Goal: Connect with others: Connect with others

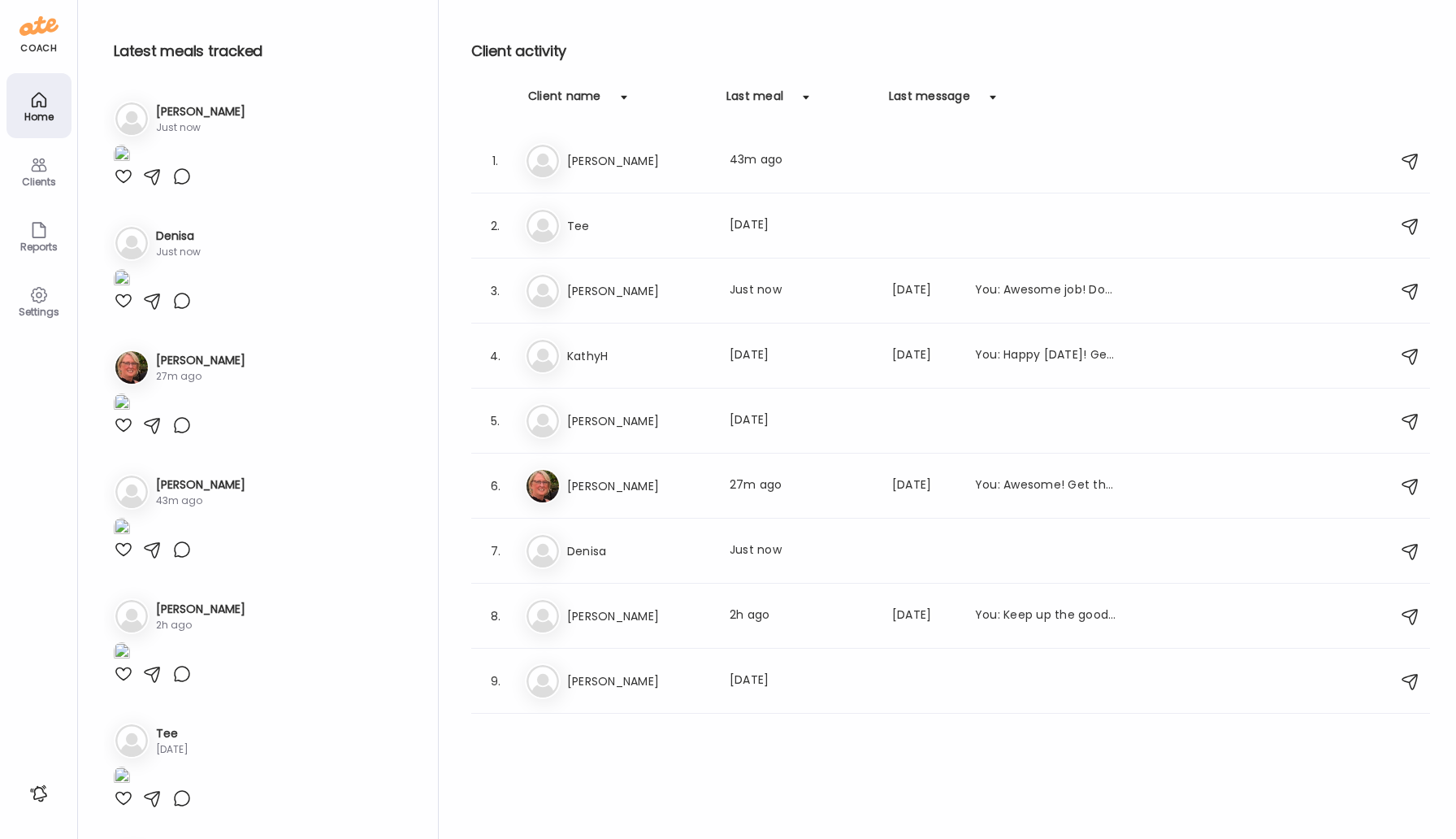
scroll to position [808, 0]
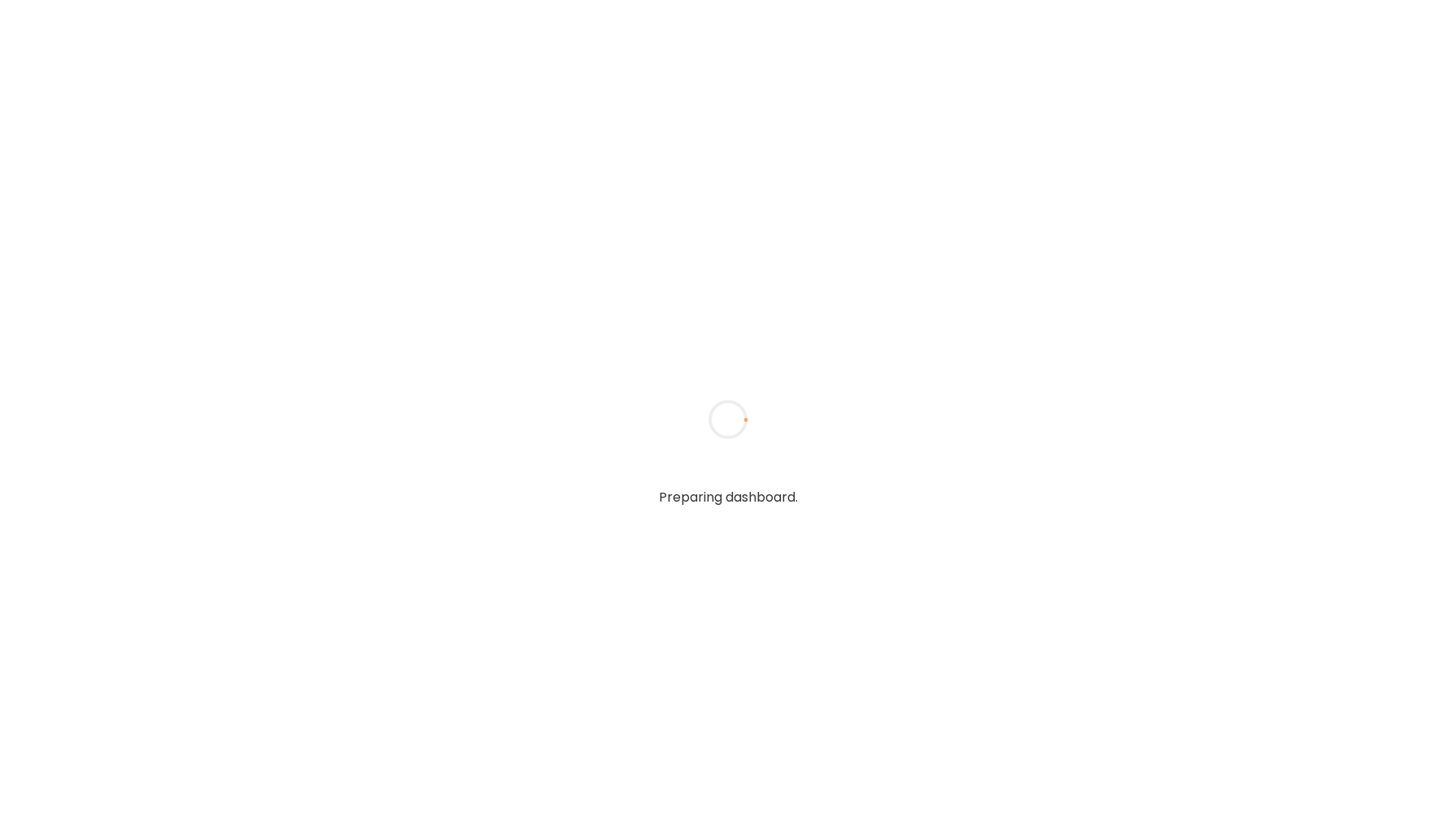
type input "*****"
type input "**********"
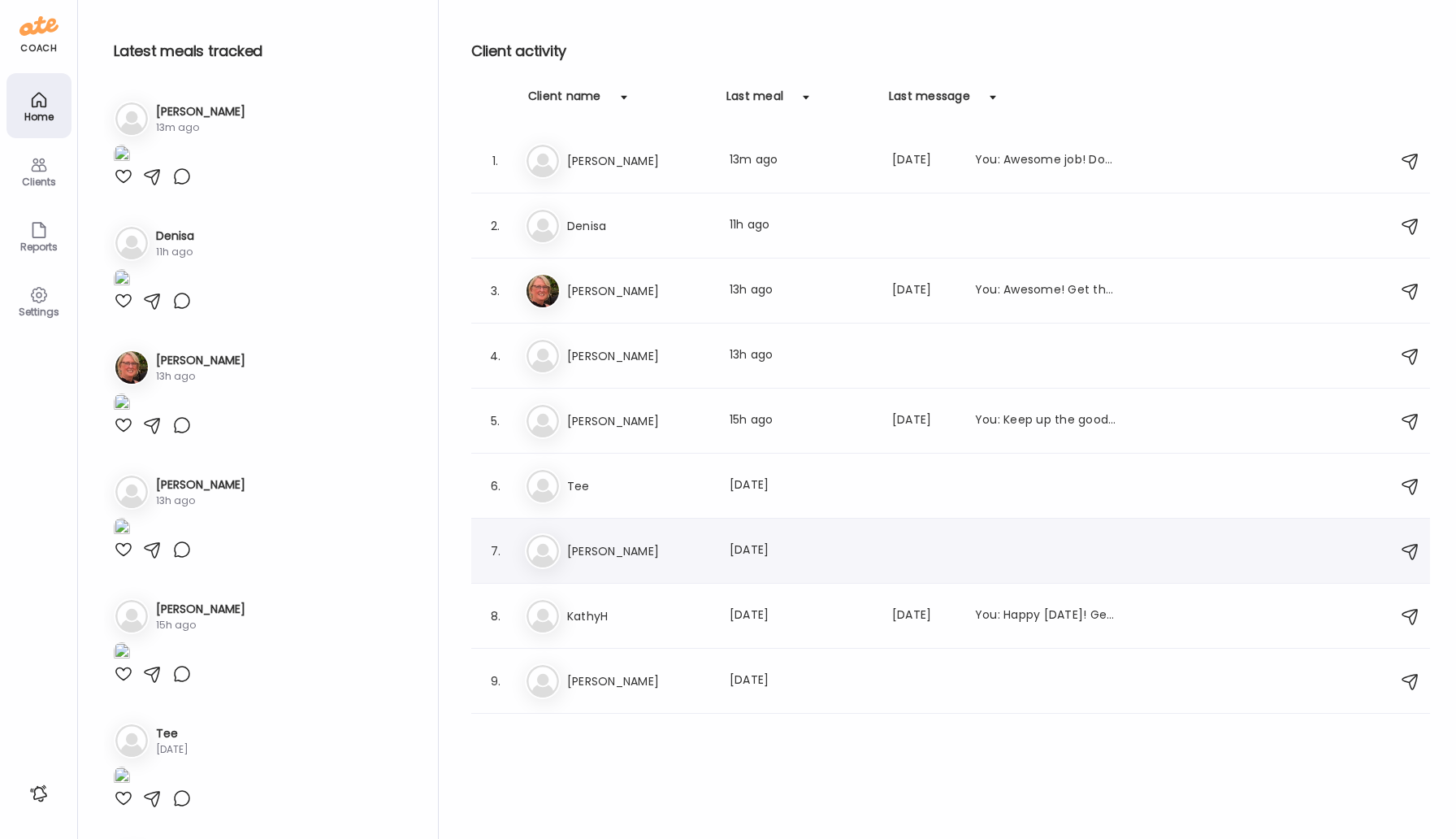
type input "**********"
click at [582, 550] on h3 "[PERSON_NAME]" at bounding box center [639, 551] width 143 height 19
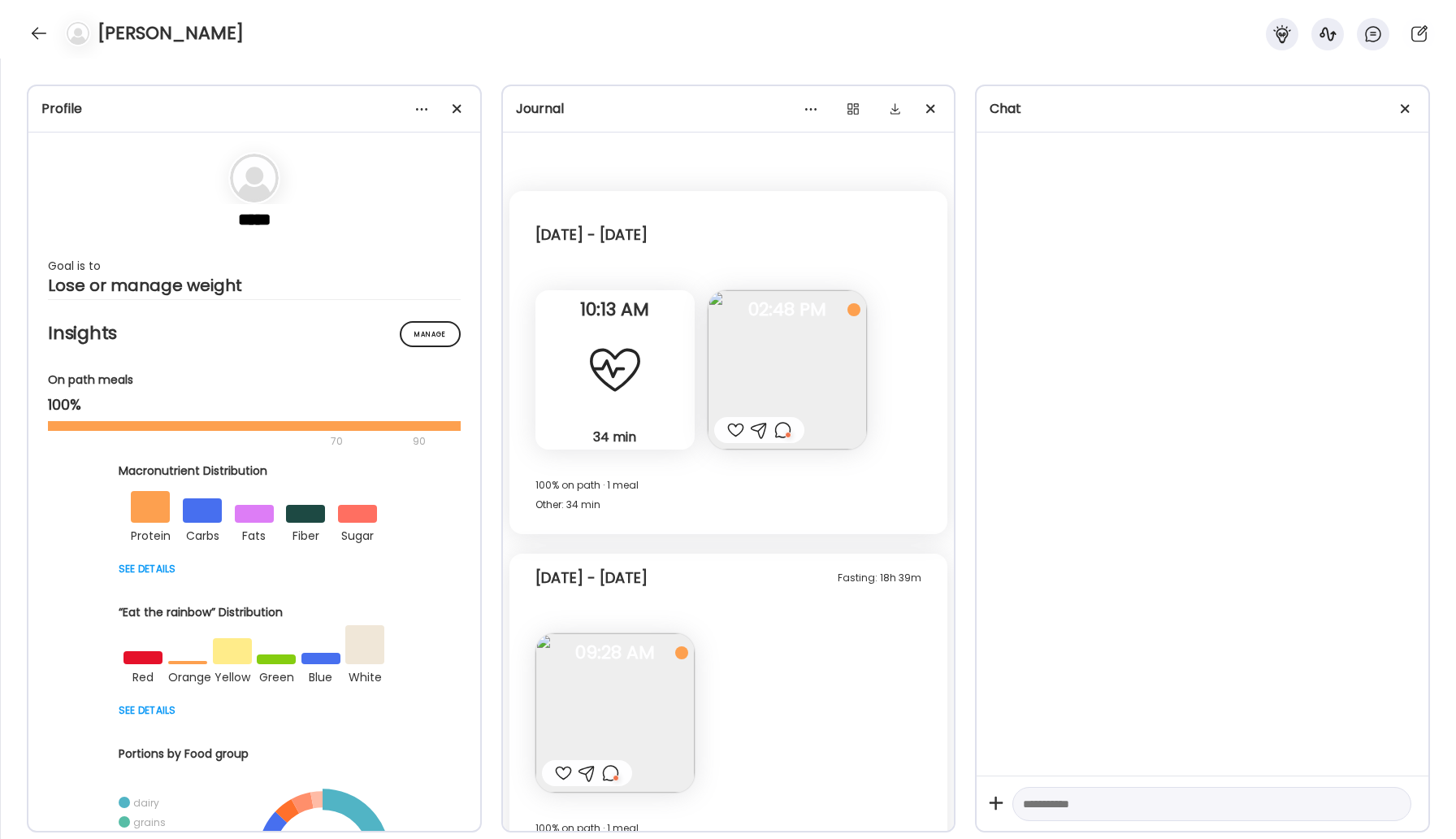
scroll to position [854, 0]
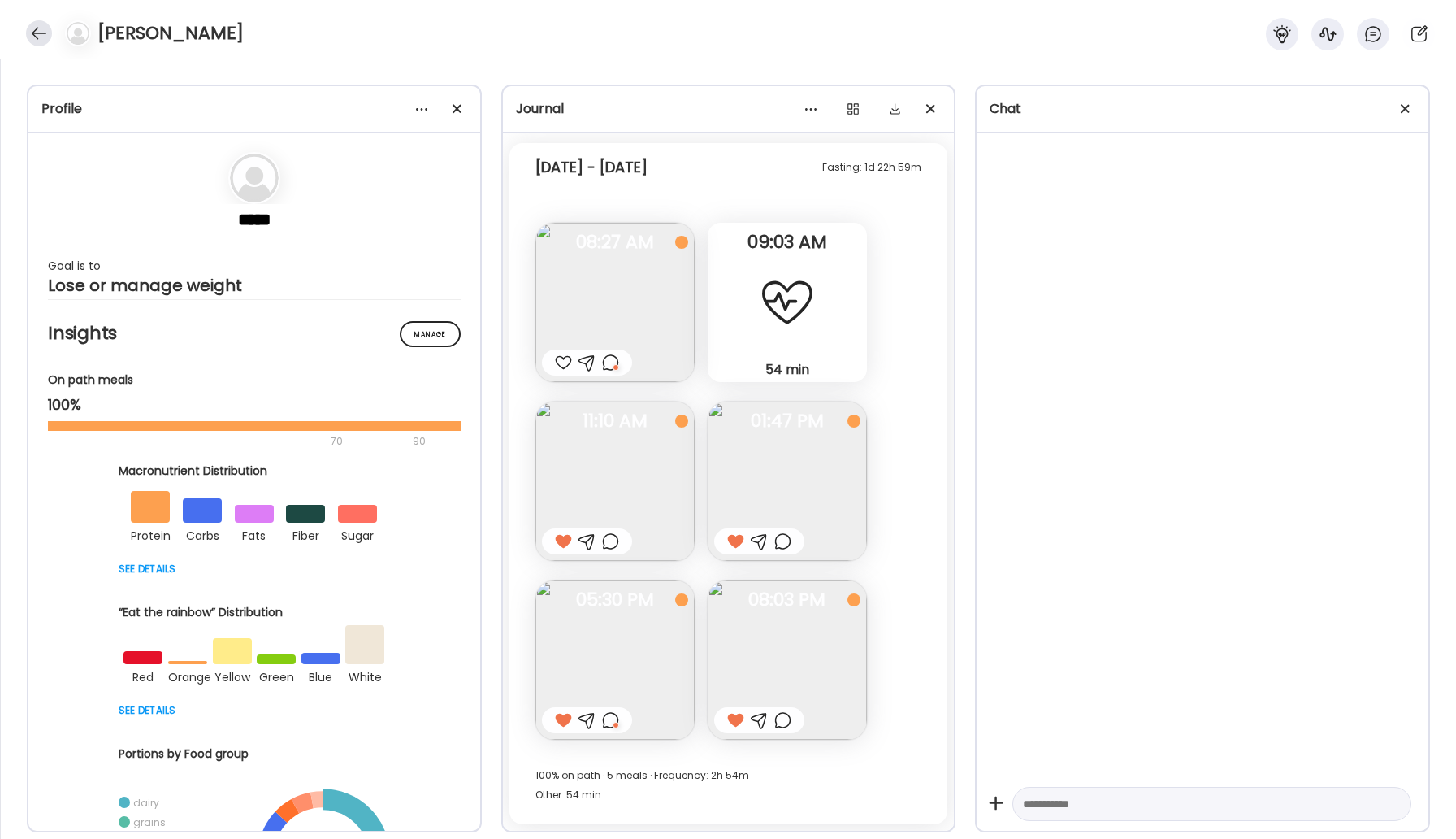
click at [36, 35] on div at bounding box center [38, 33] width 26 height 26
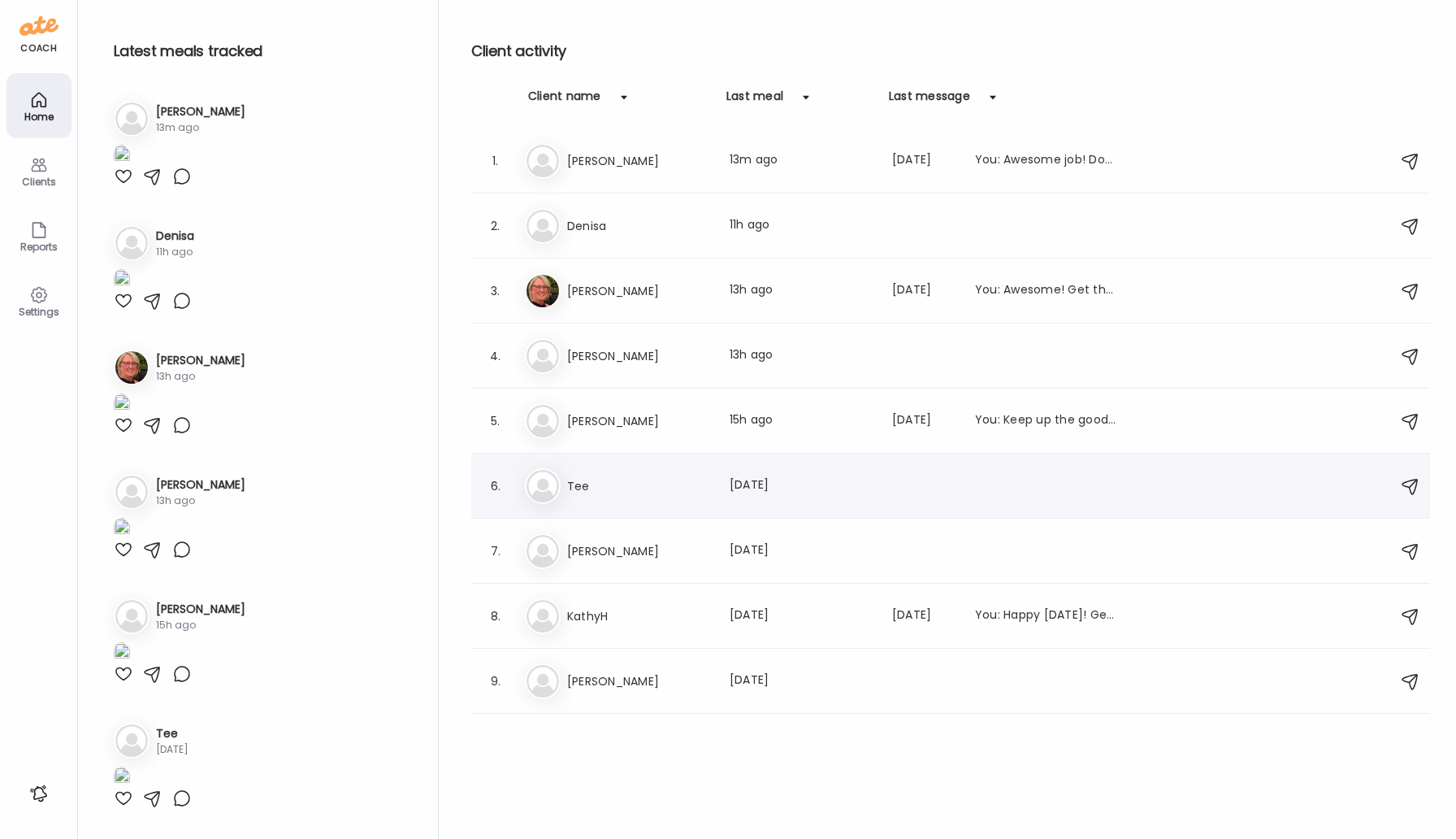
click at [579, 484] on h3 "Tee" at bounding box center [639, 486] width 143 height 19
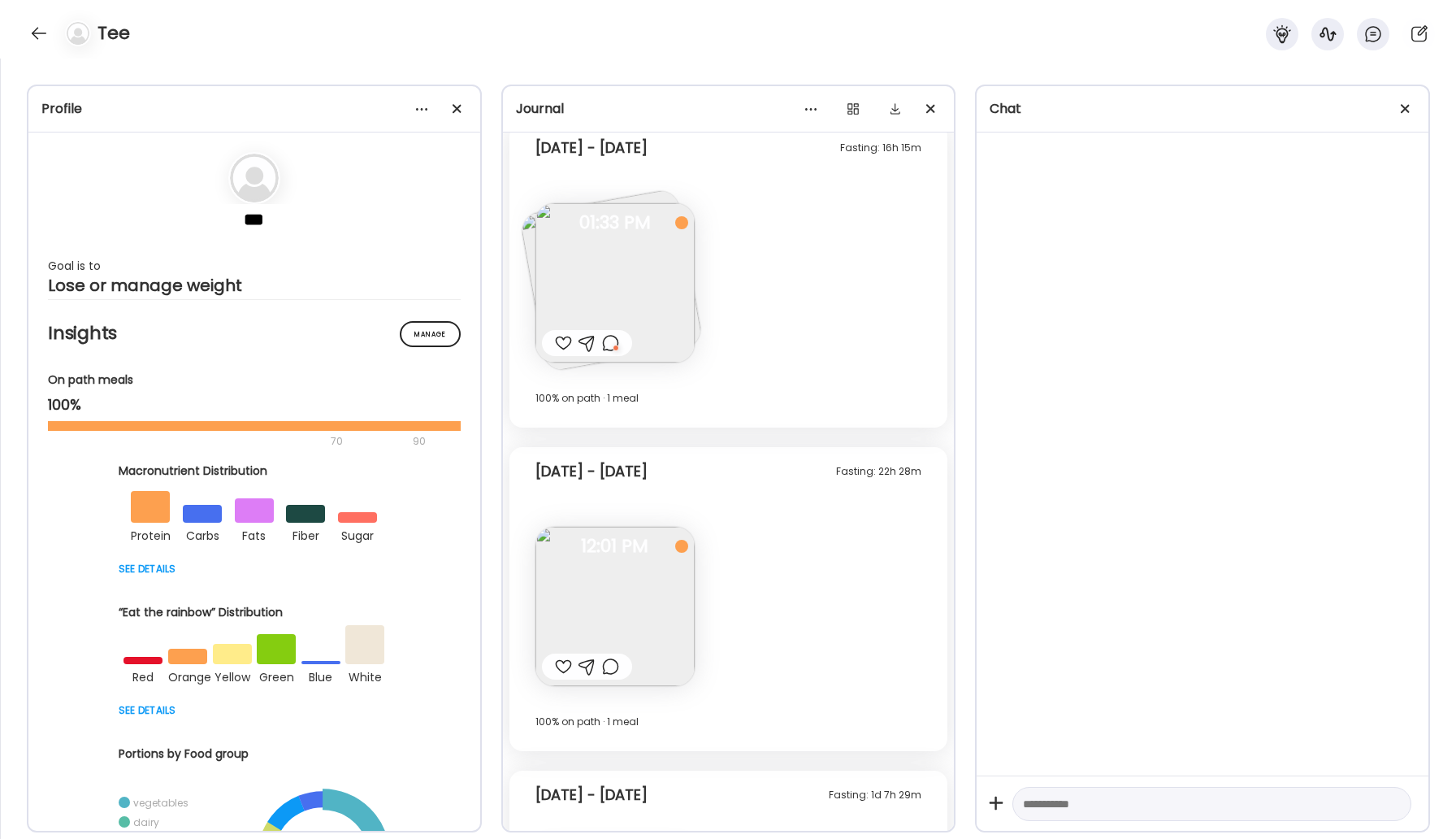
scroll to position [1429, 0]
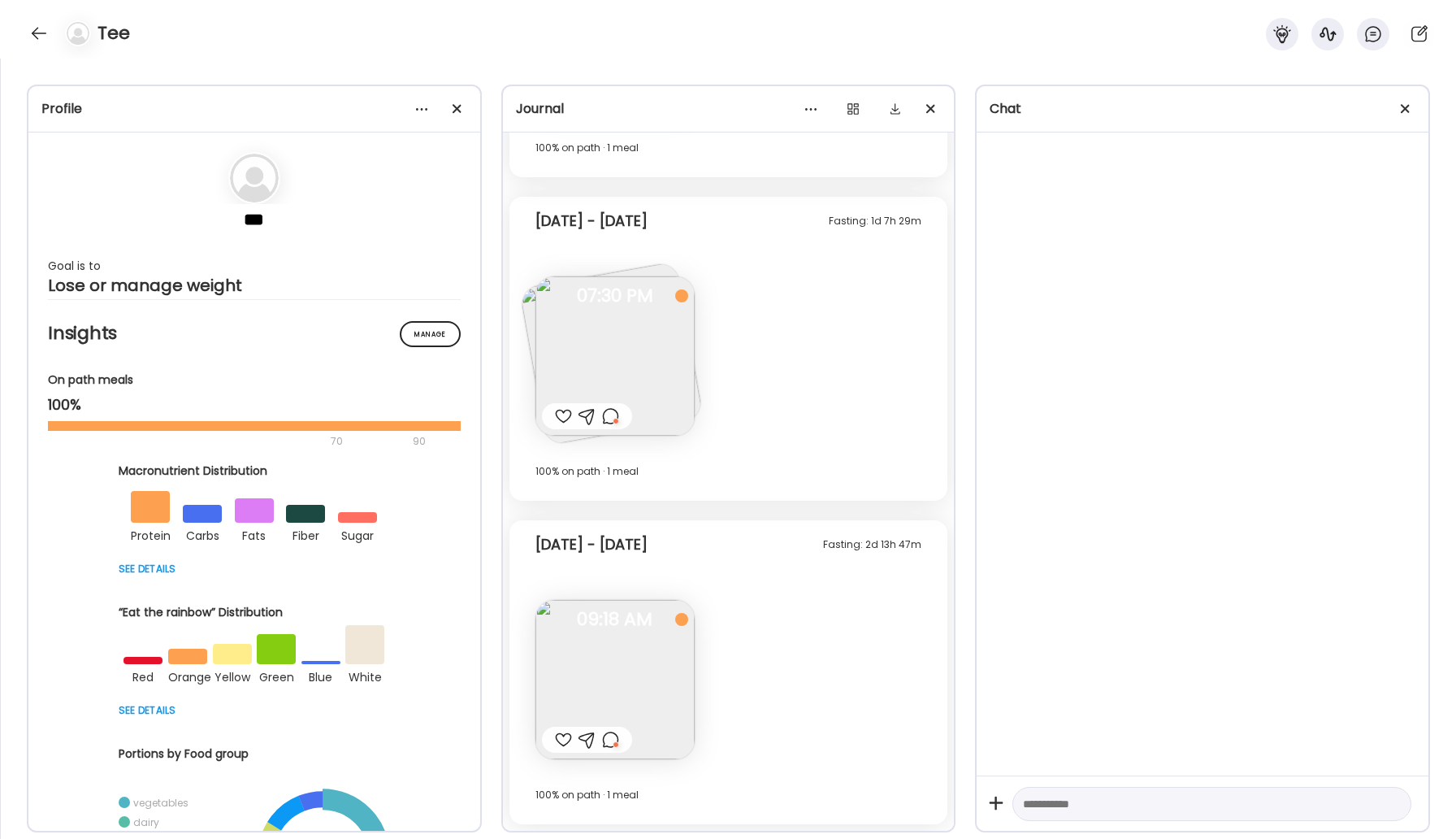
click at [612, 672] on img at bounding box center [615, 680] width 160 height 160
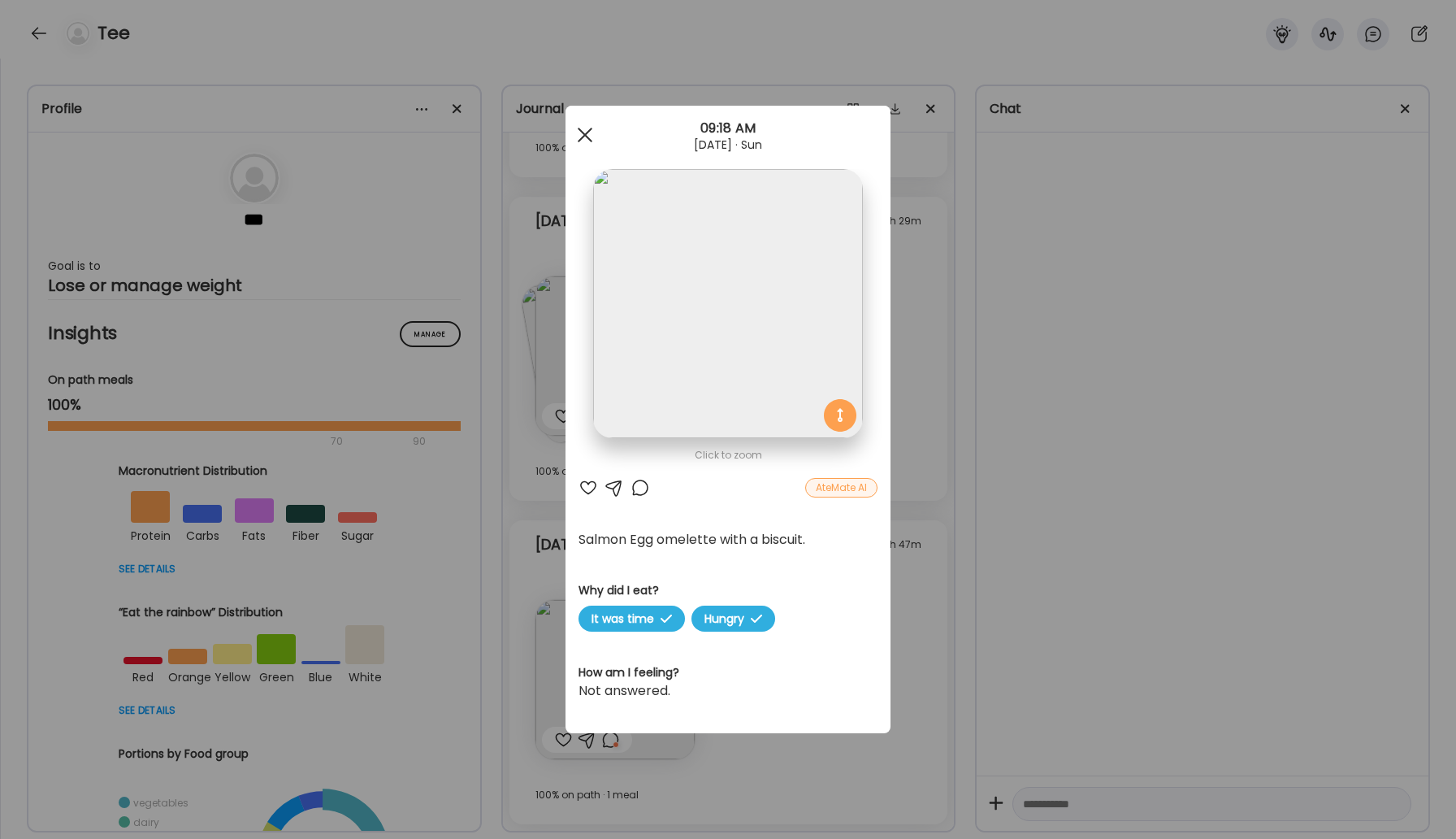
click at [587, 129] on div at bounding box center [585, 135] width 33 height 33
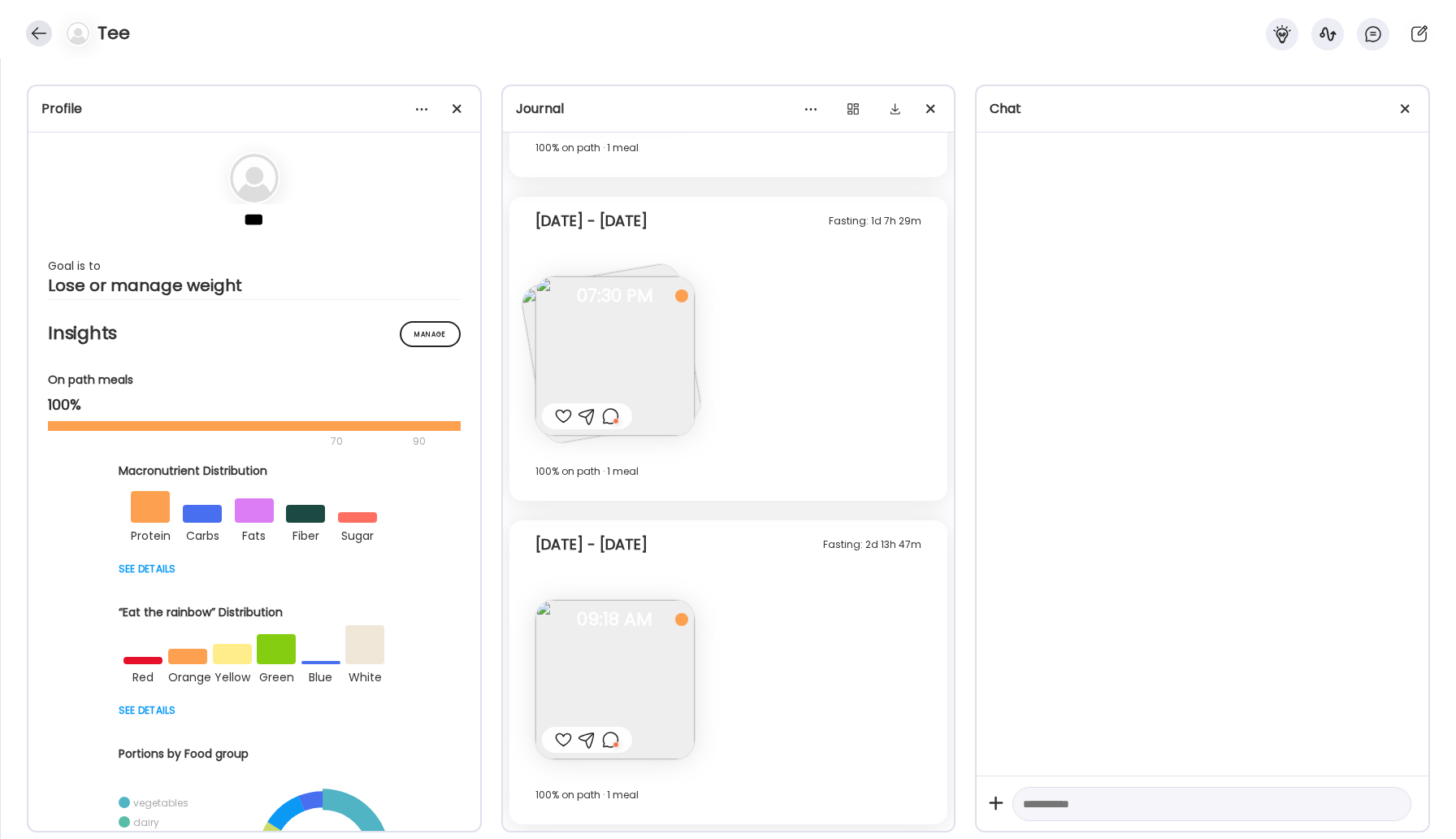
click at [46, 24] on div at bounding box center [38, 33] width 26 height 26
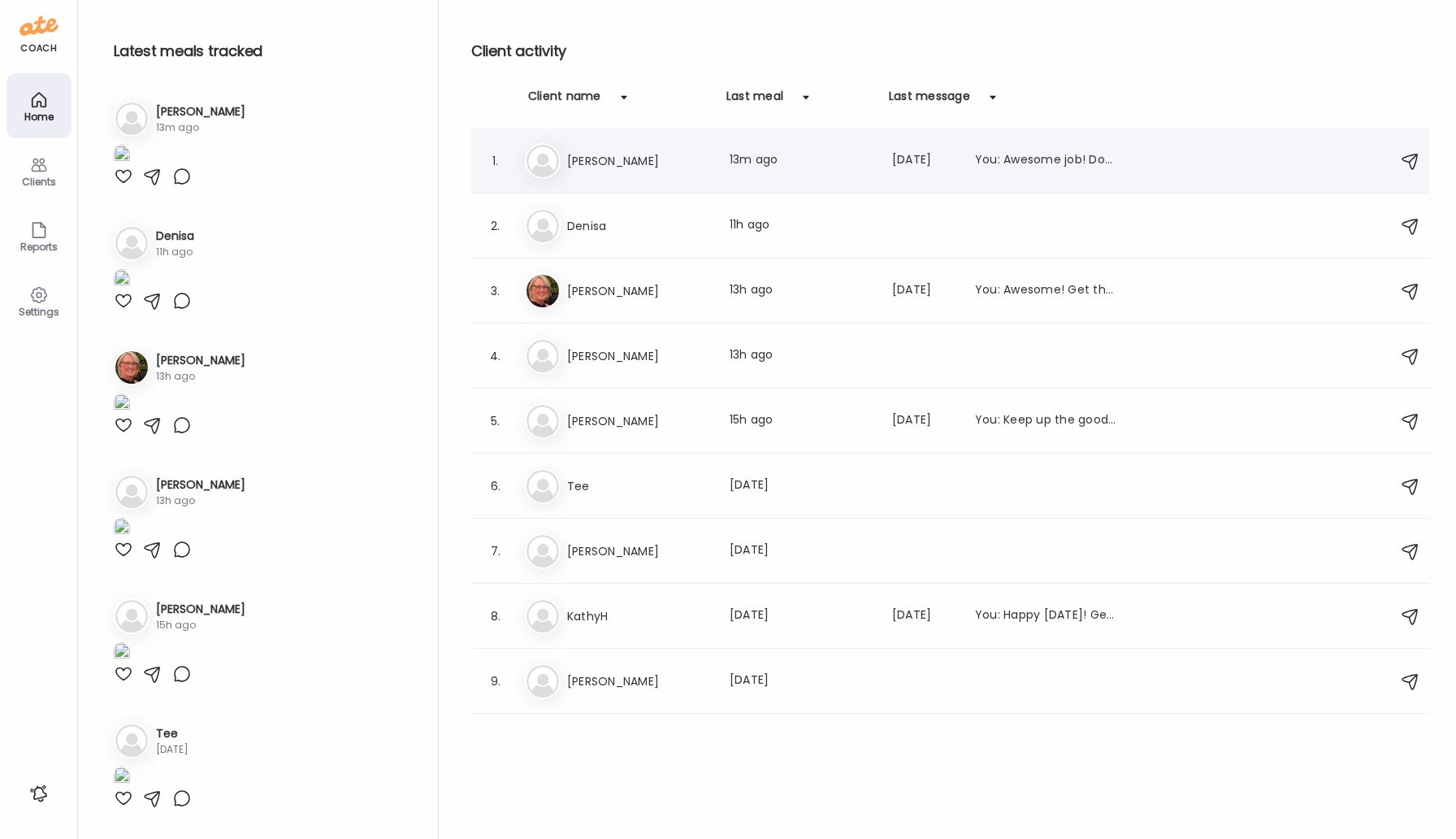
click at [600, 155] on h3 "[PERSON_NAME]" at bounding box center [639, 161] width 143 height 19
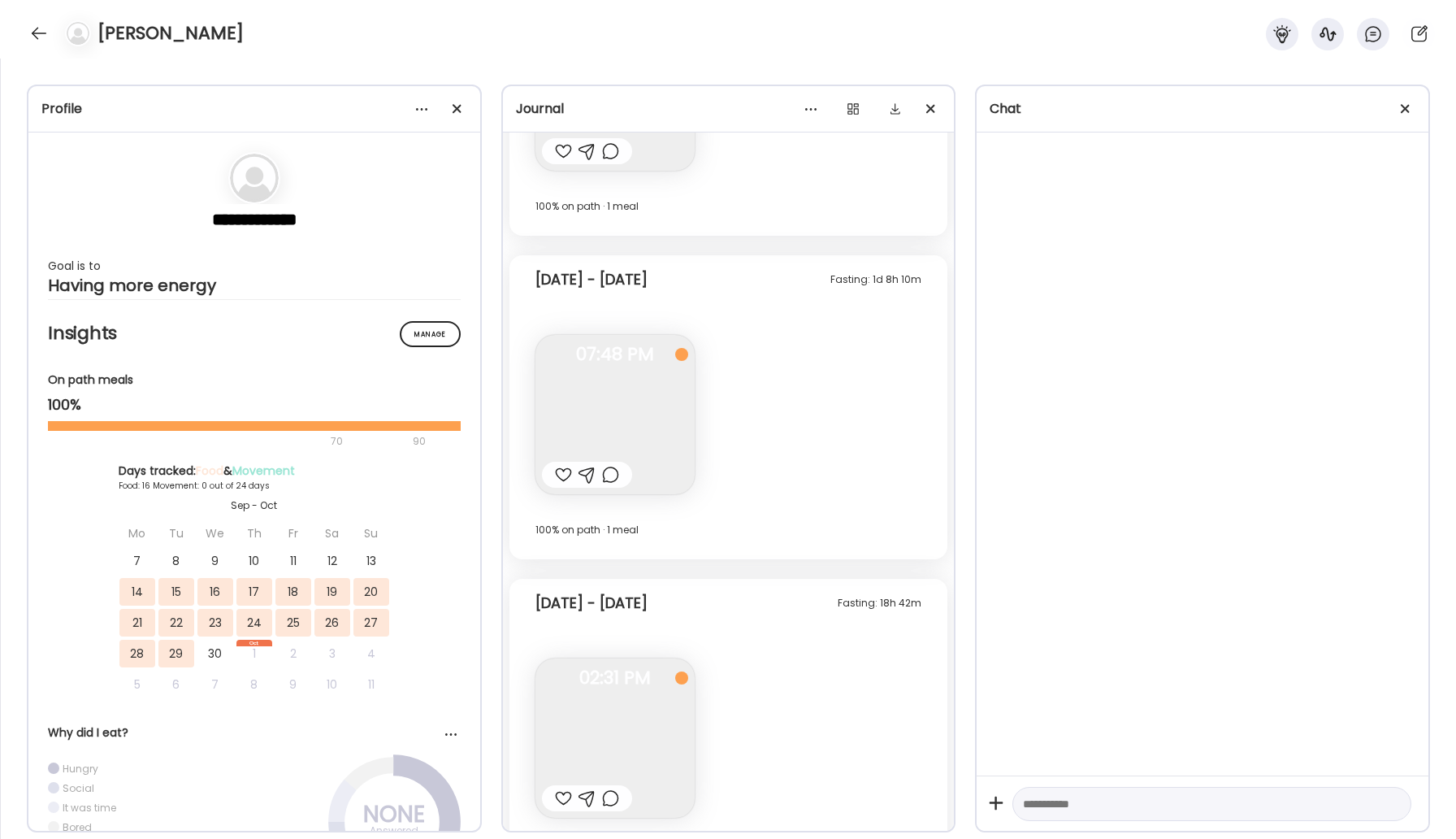
scroll to position [11372, 0]
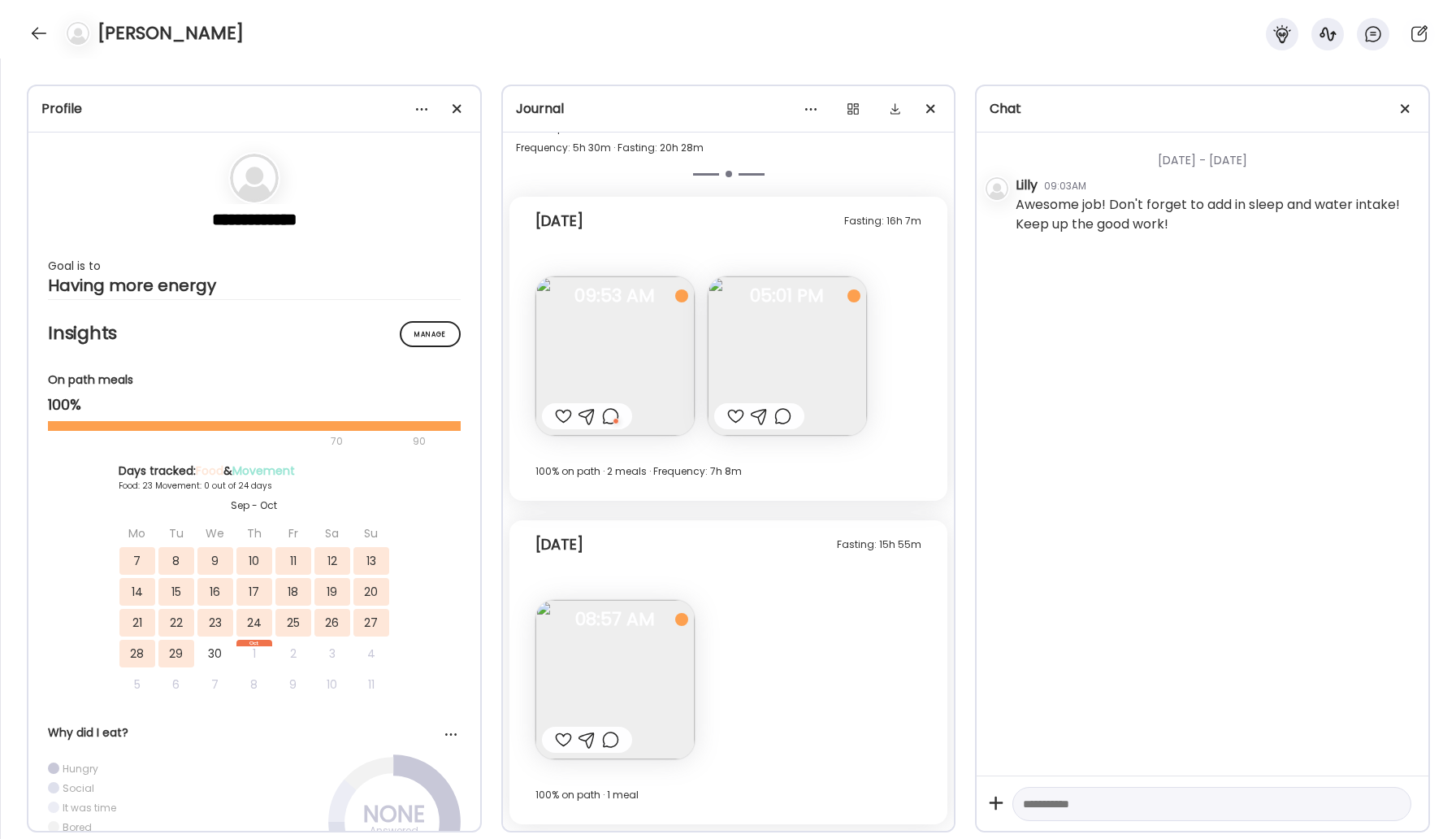
click at [731, 417] on div at bounding box center [736, 416] width 17 height 19
click at [36, 23] on div at bounding box center [38, 33] width 26 height 26
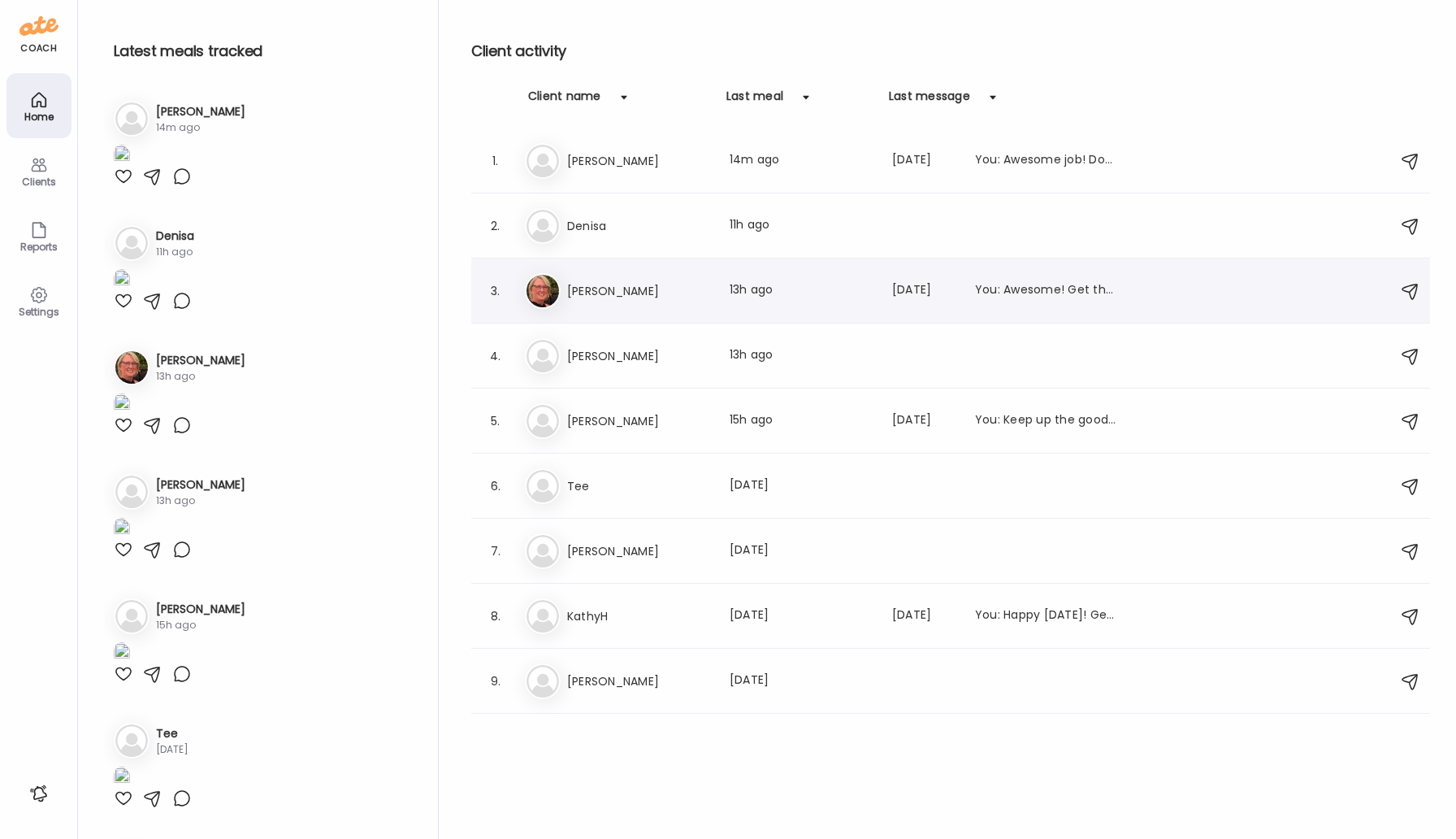
click at [636, 294] on h3 "[PERSON_NAME]" at bounding box center [639, 291] width 143 height 19
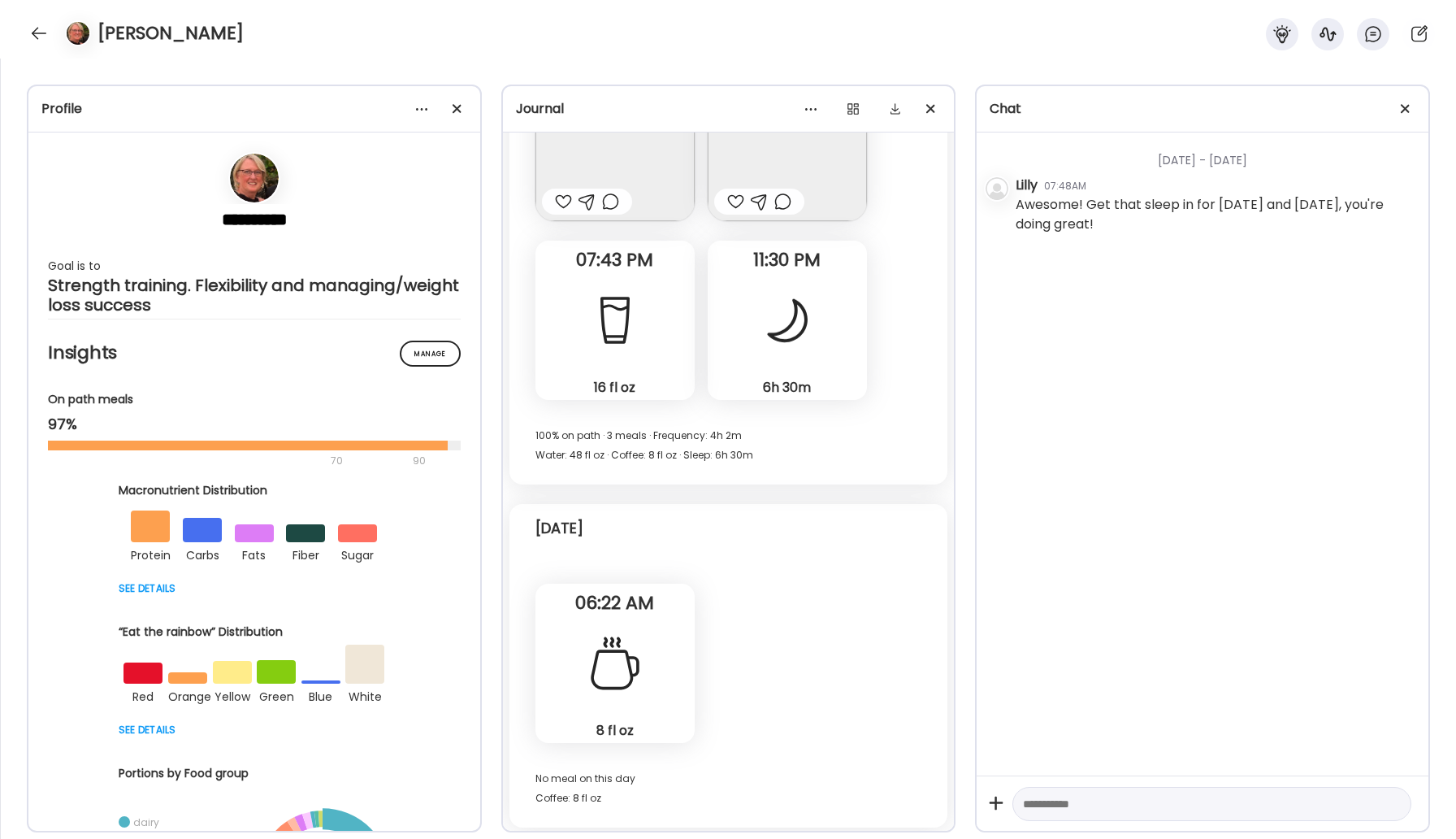
scroll to position [29047, 0]
click at [32, 26] on div at bounding box center [38, 33] width 26 height 26
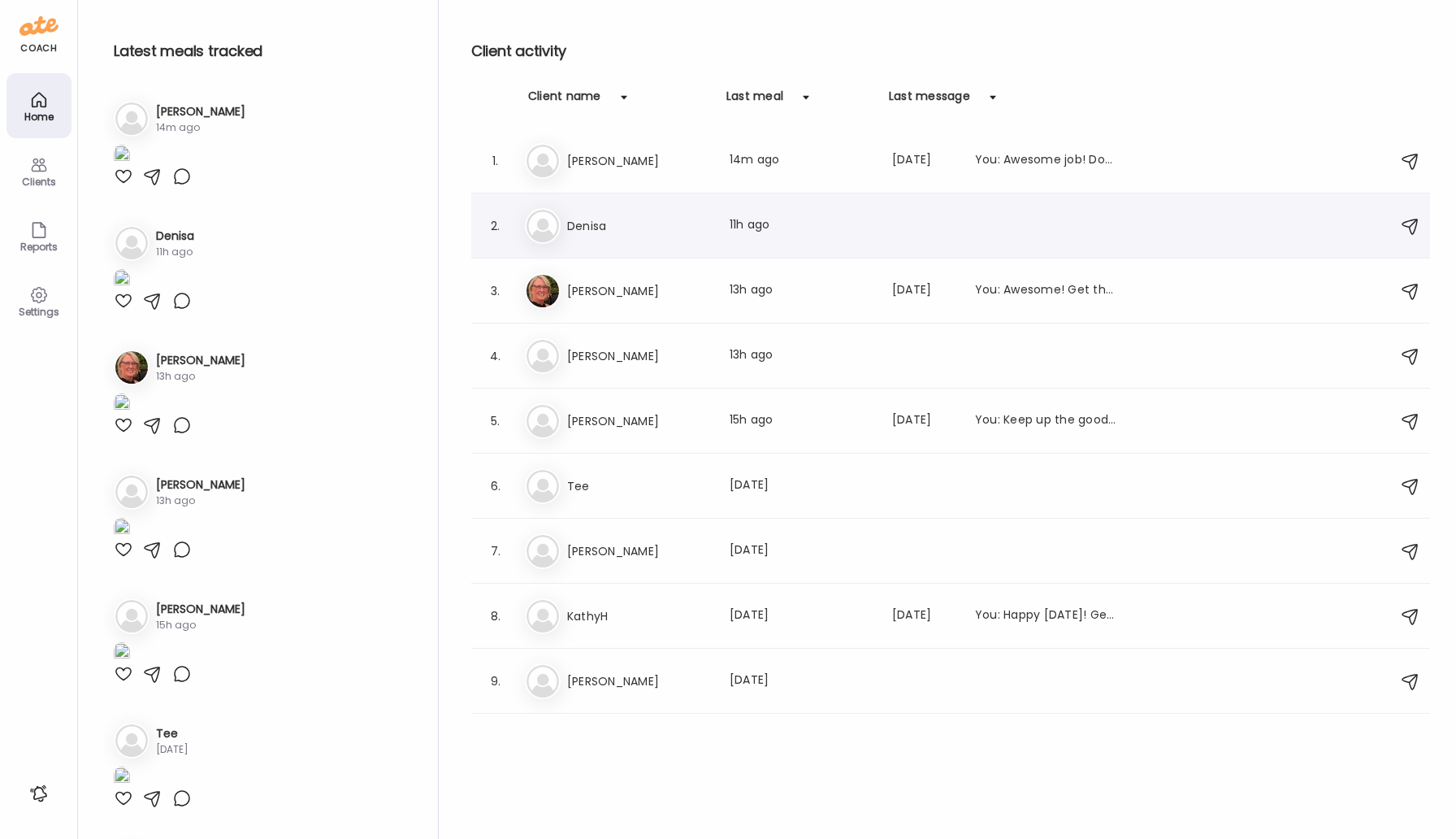
click at [602, 221] on h3 "Denisa" at bounding box center [639, 226] width 143 height 19
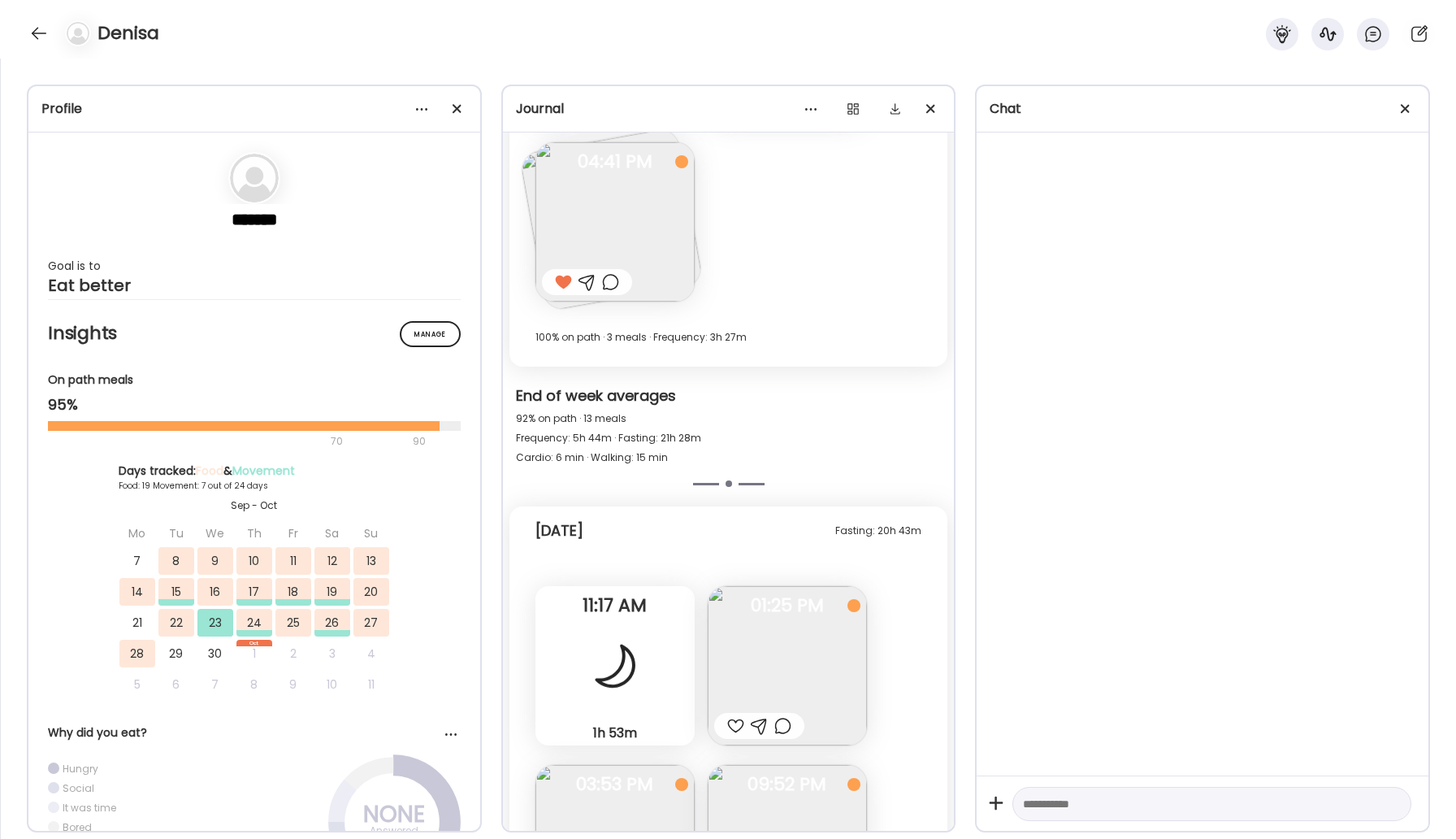
scroll to position [9435, 0]
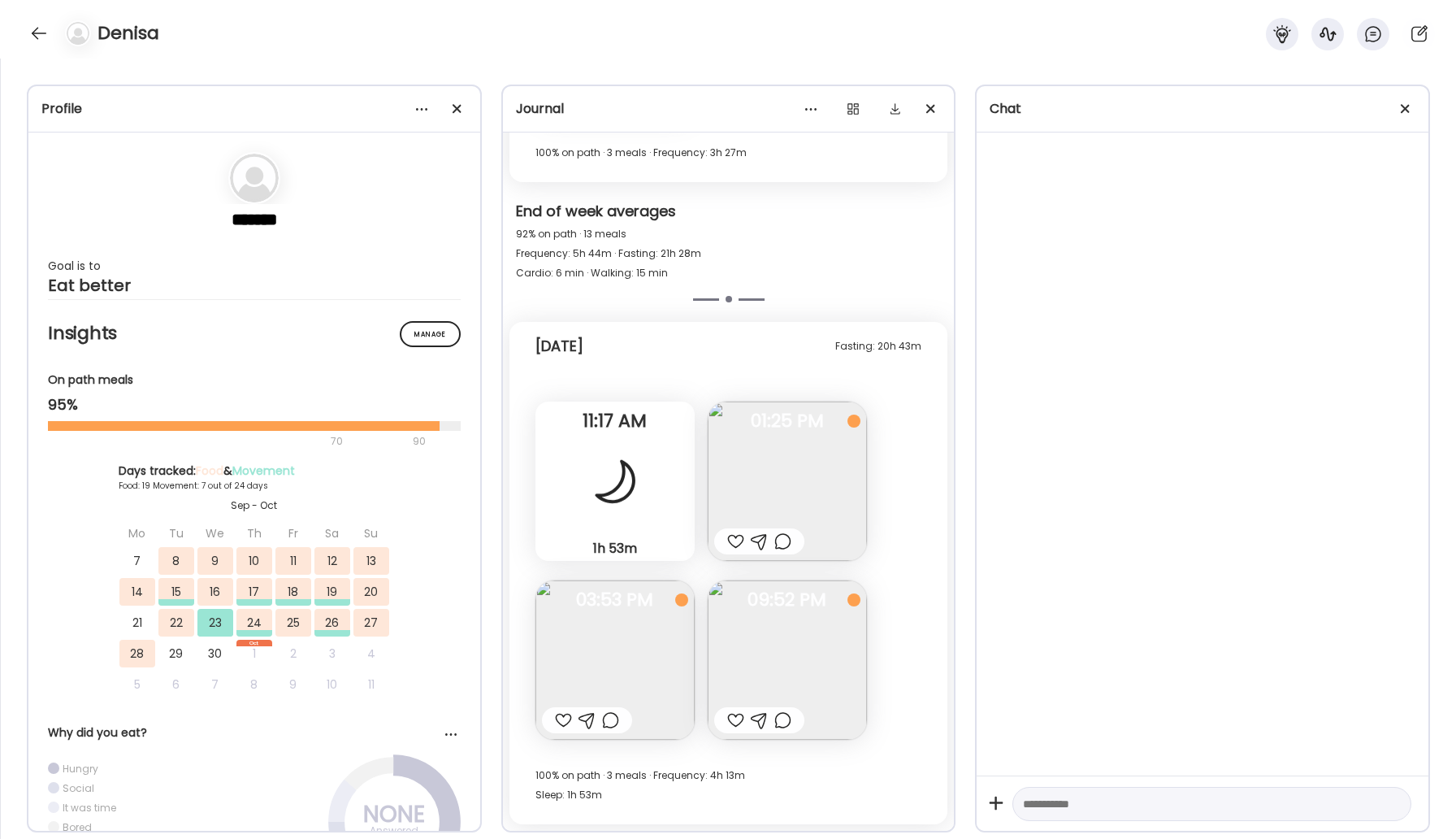
click at [649, 418] on span "11:17 AM" at bounding box center [615, 420] width 160 height 14
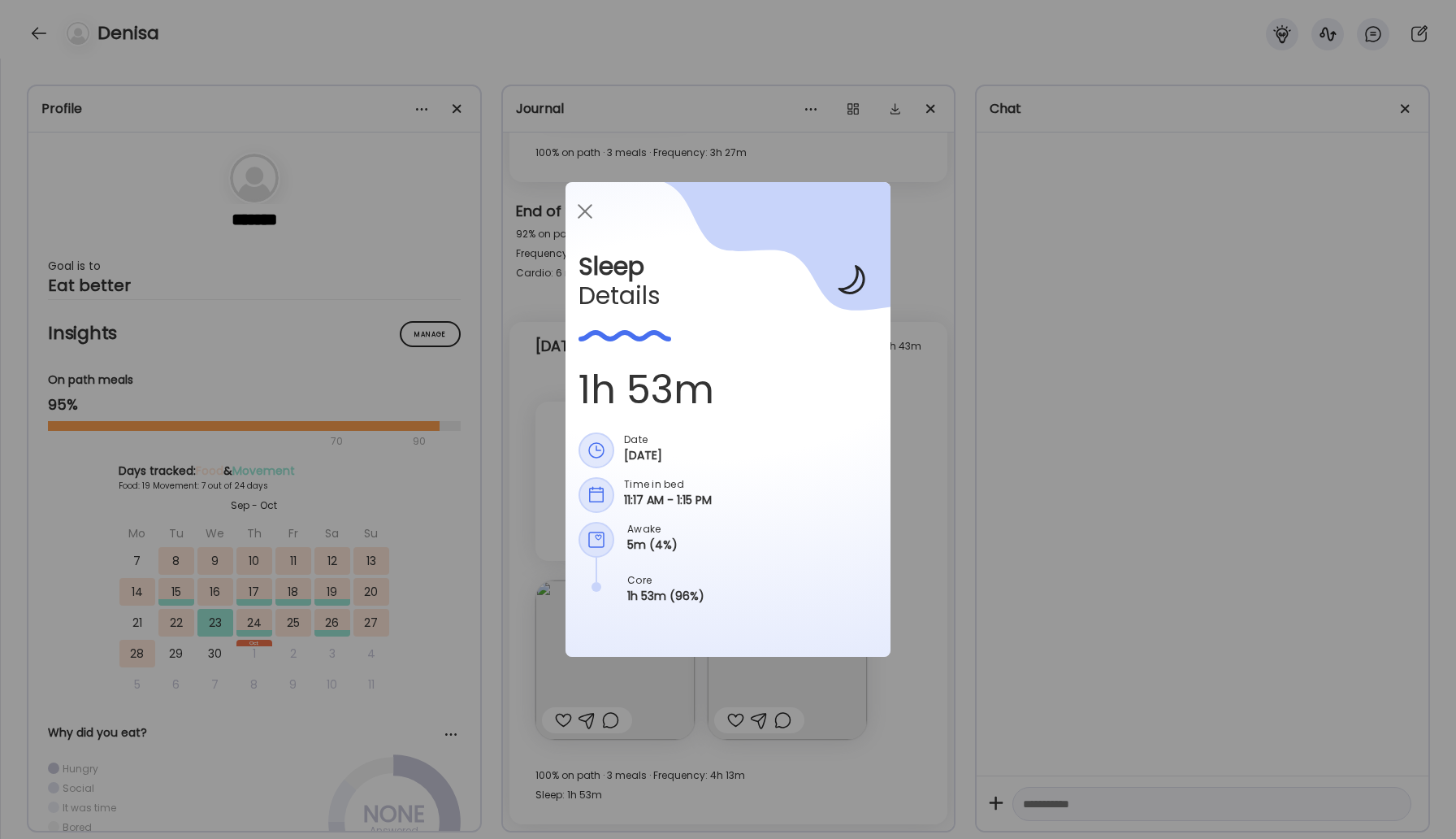
click at [671, 596] on div "1h 53m (96%)" at bounding box center [665, 606] width 77 height 37
click at [586, 207] on div at bounding box center [585, 212] width 33 height 33
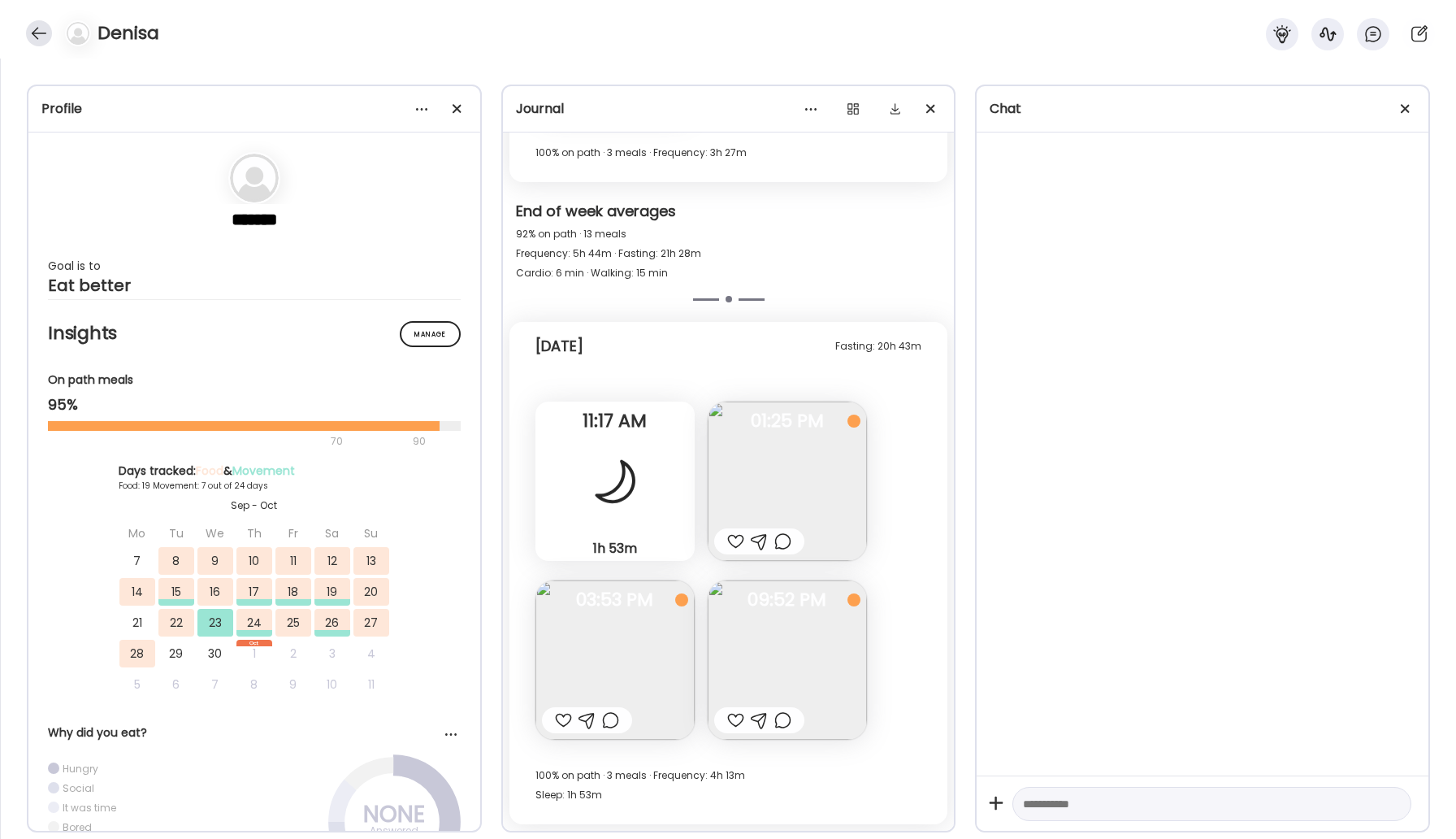
click at [34, 27] on div at bounding box center [38, 33] width 26 height 26
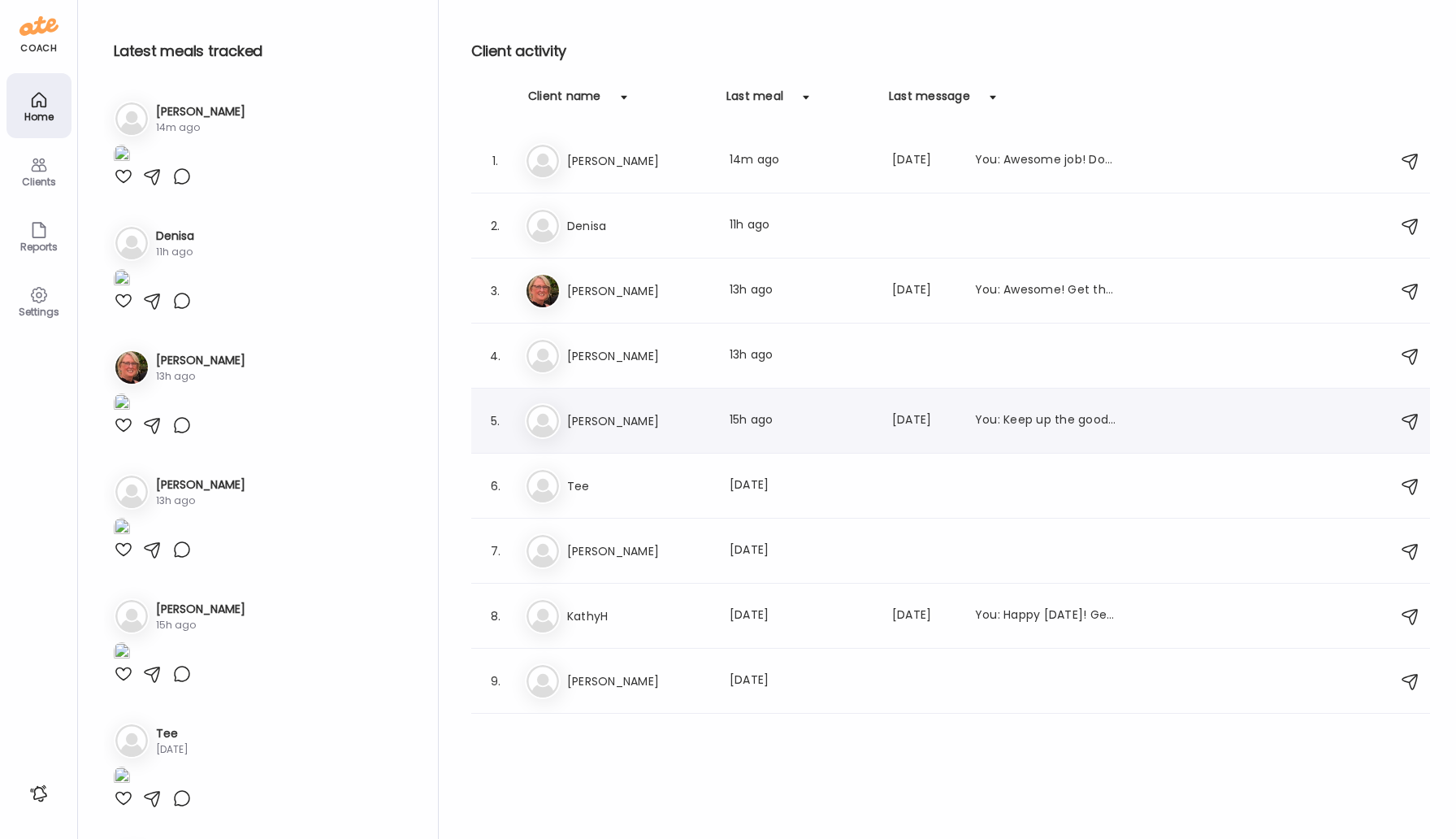
click at [648, 428] on h3 "[PERSON_NAME]" at bounding box center [639, 421] width 143 height 19
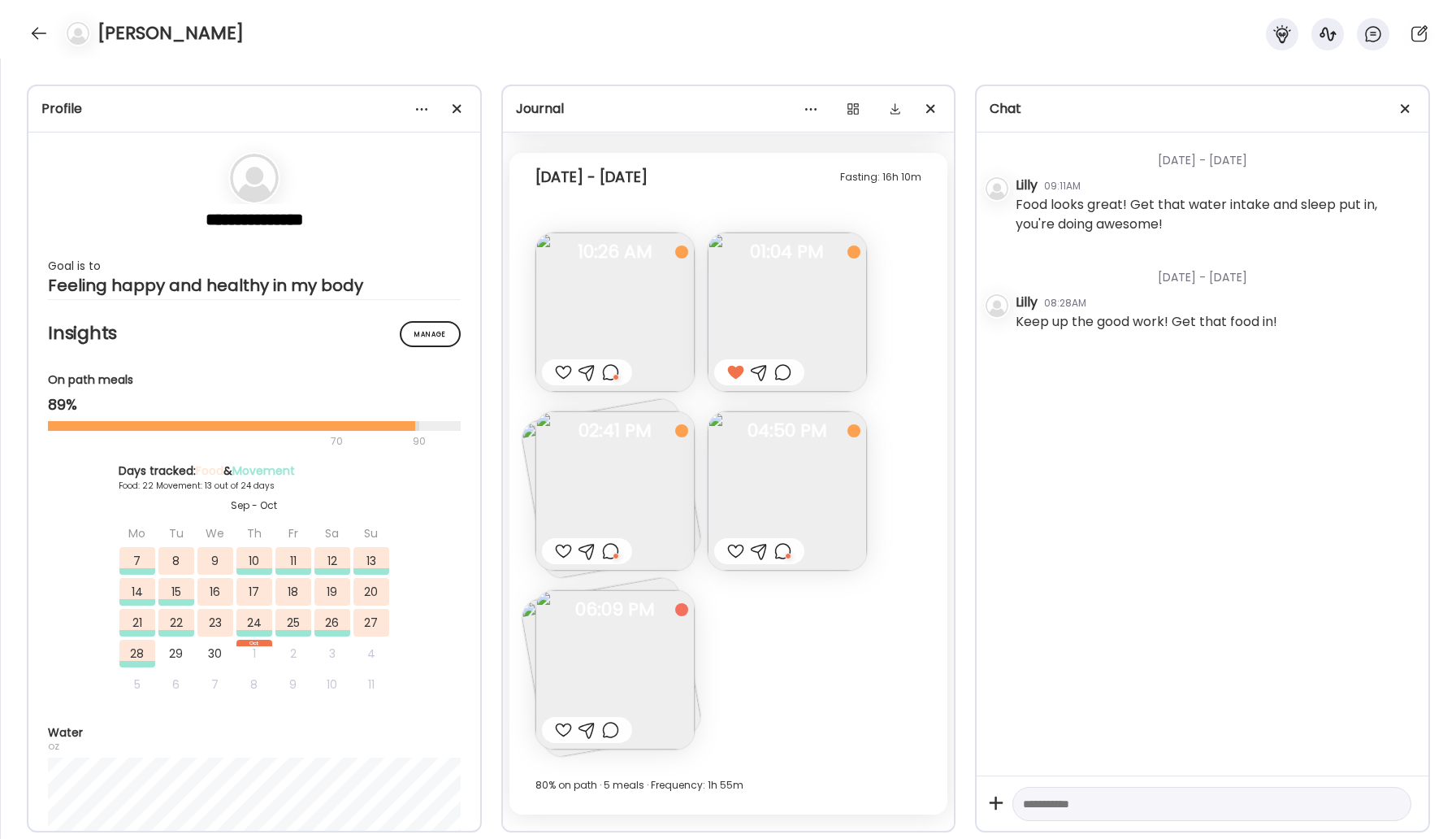
scroll to position [24692, 0]
click at [604, 537] on img at bounding box center [615, 496] width 160 height 160
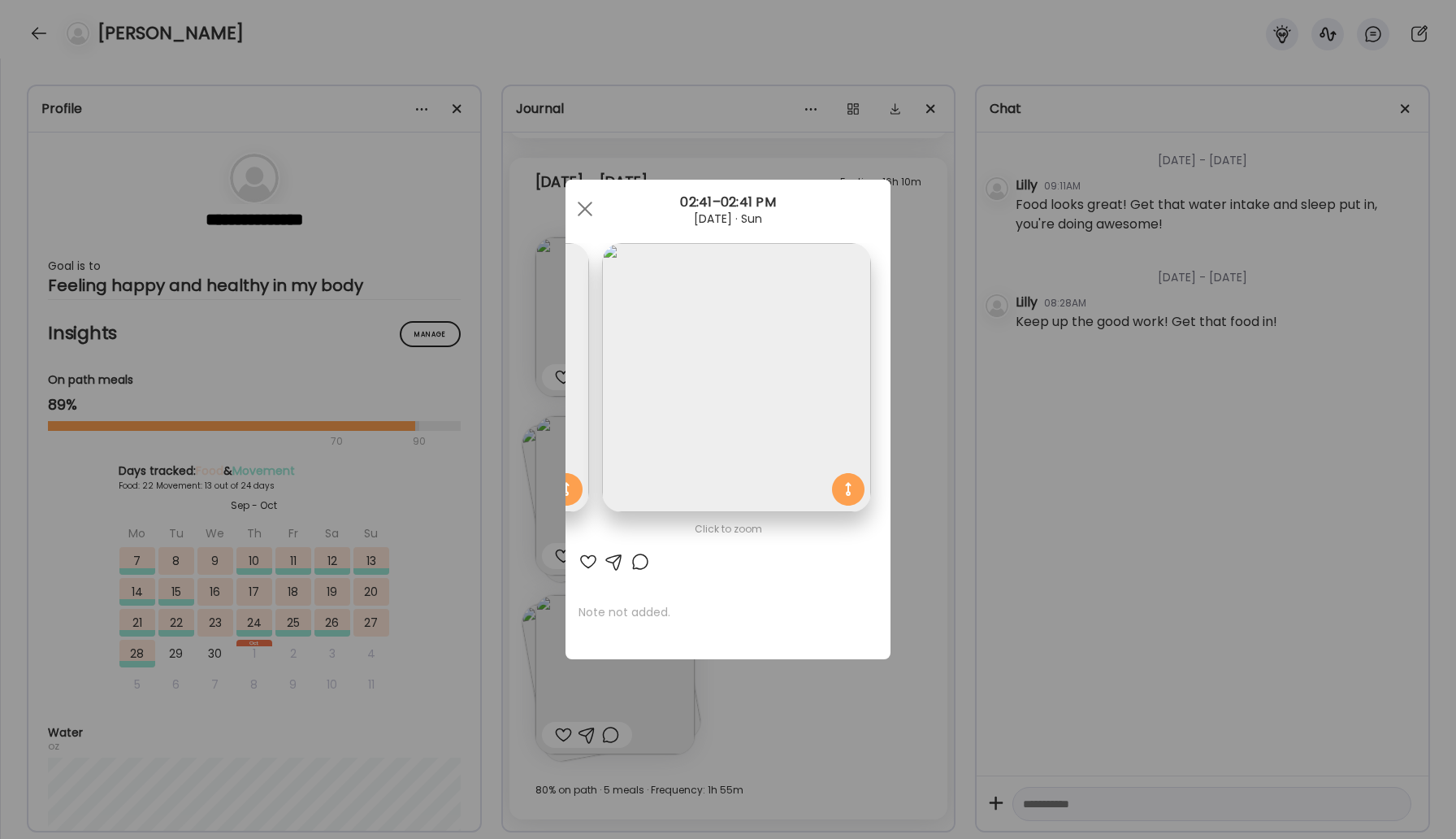
scroll to position [0, 0]
click at [584, 204] on div at bounding box center [585, 209] width 33 height 33
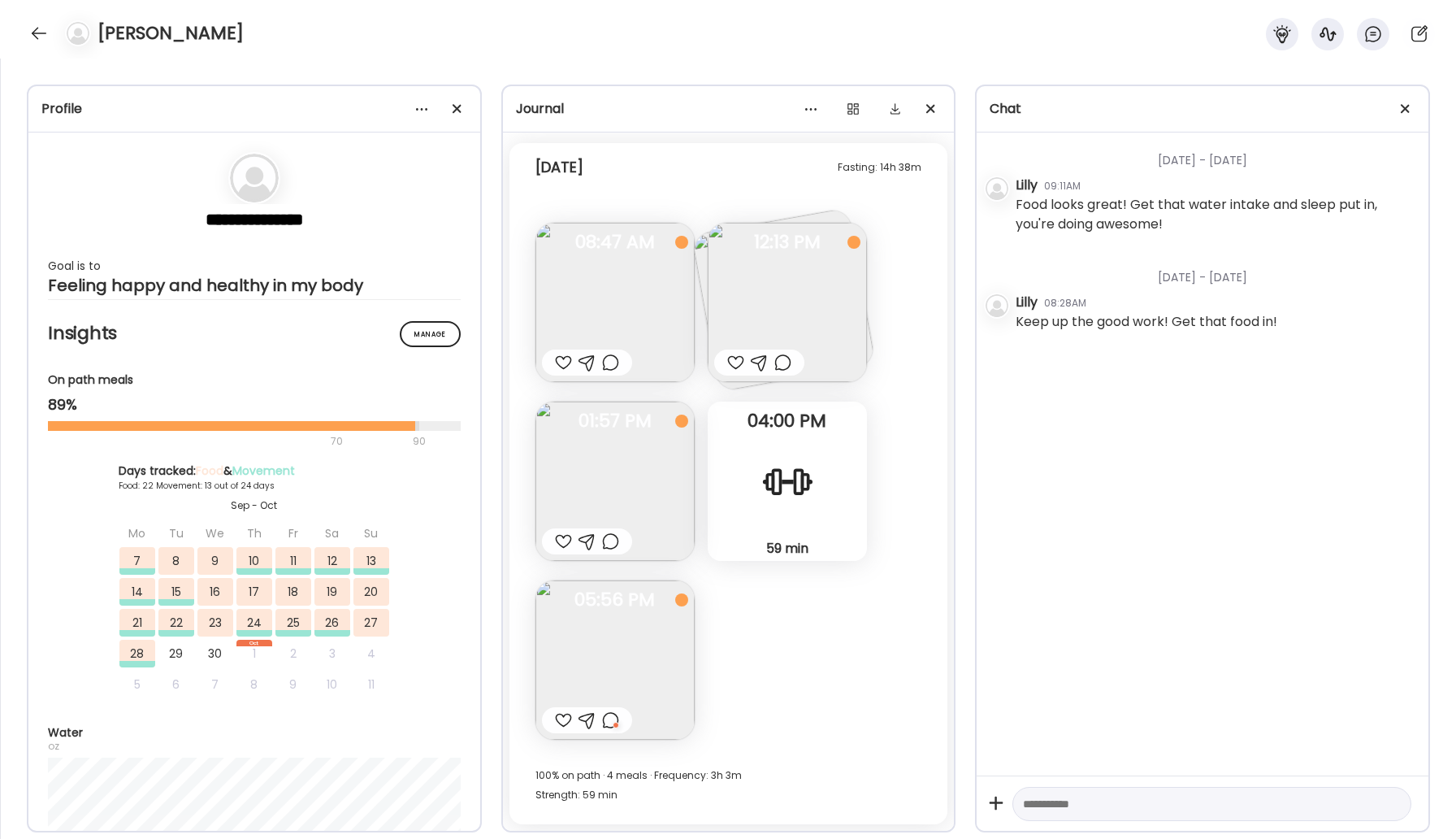
scroll to position [25547, 0]
click at [33, 25] on div at bounding box center [38, 33] width 26 height 26
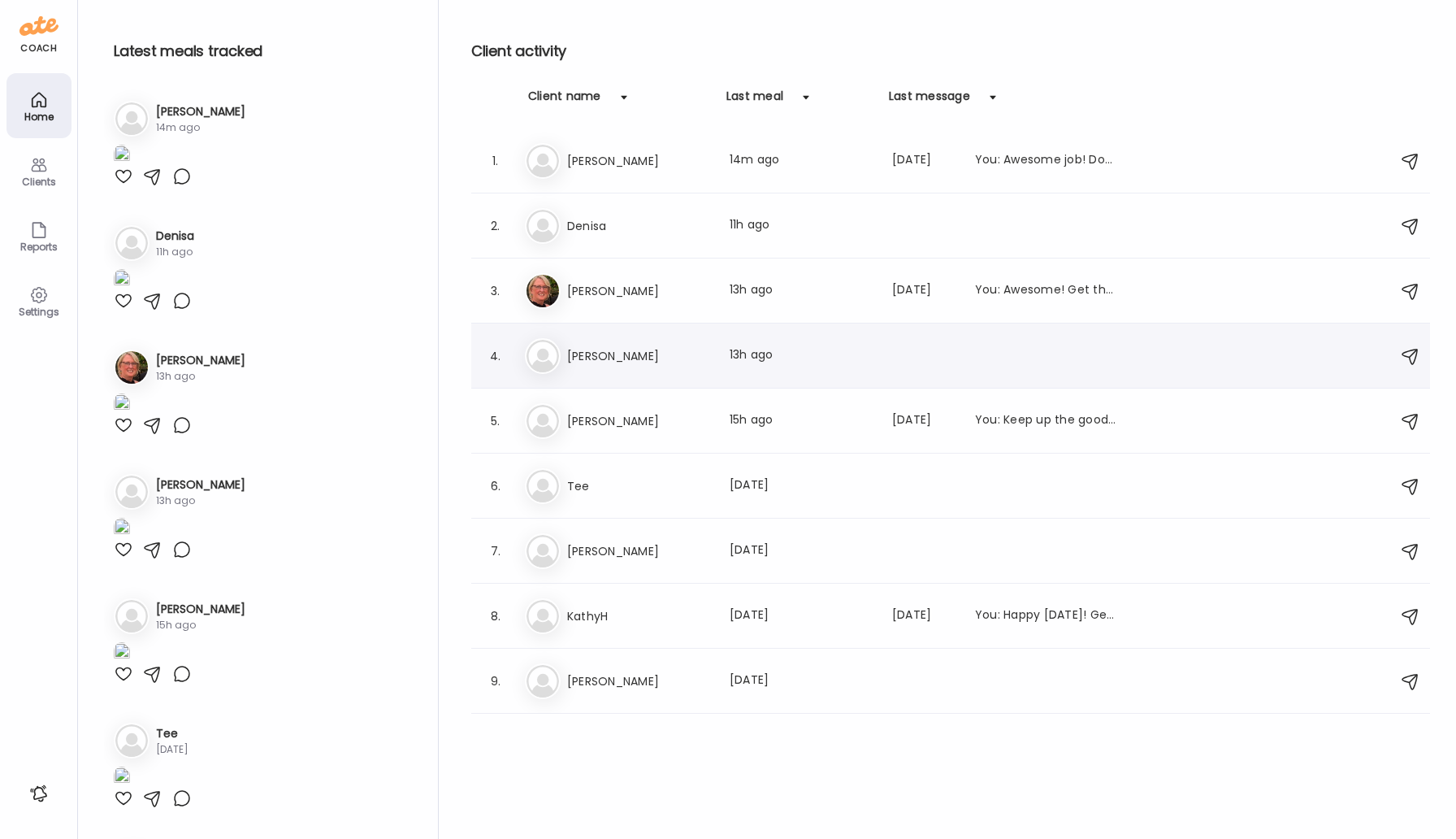
click at [565, 337] on div "4. Ti [PERSON_NAME] Last meal: 13h ago" at bounding box center [950, 356] width 959 height 65
click at [578, 356] on h3 "[PERSON_NAME]" at bounding box center [639, 356] width 143 height 19
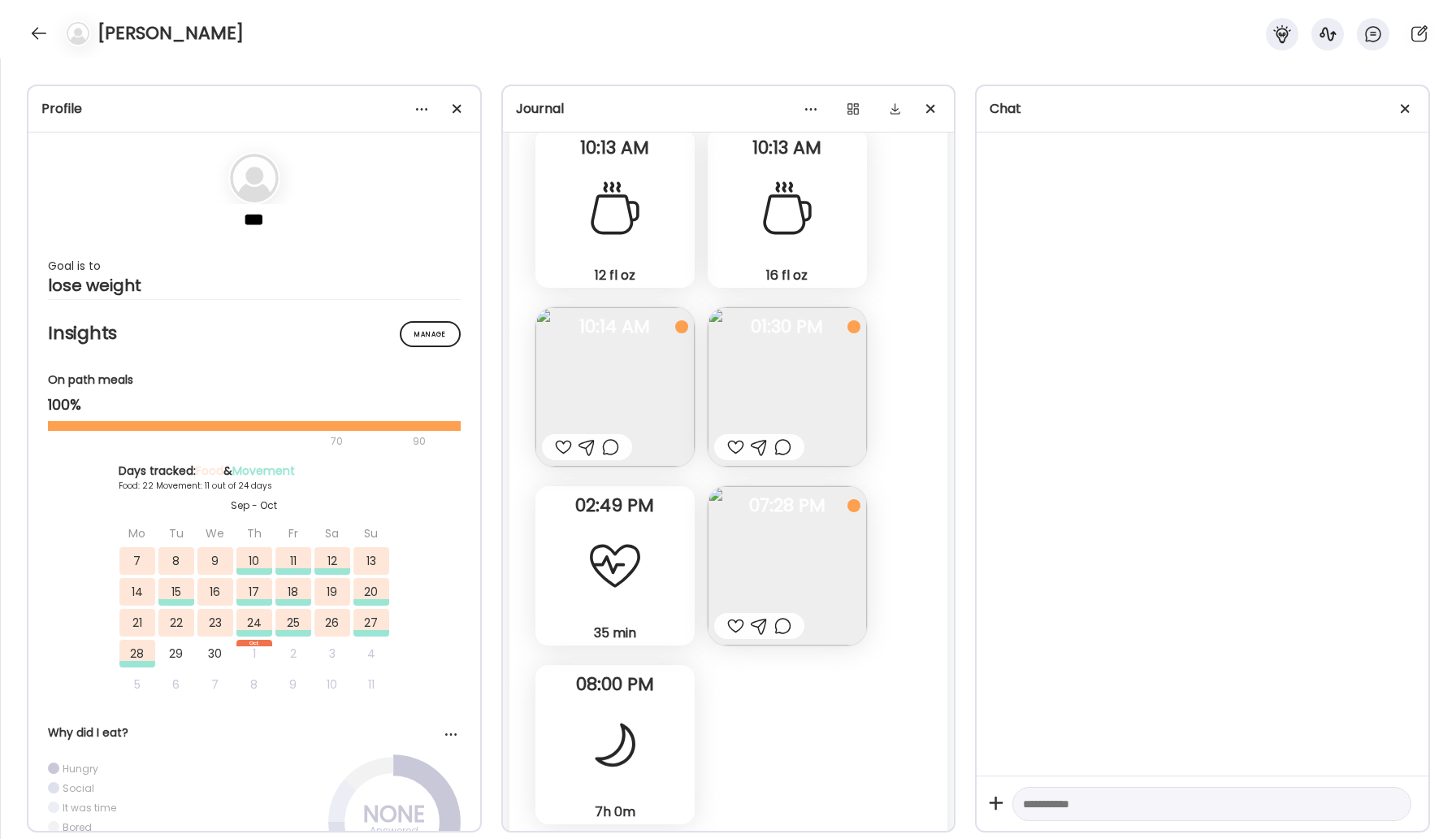
scroll to position [31906, 0]
